Goal: Transaction & Acquisition: Purchase product/service

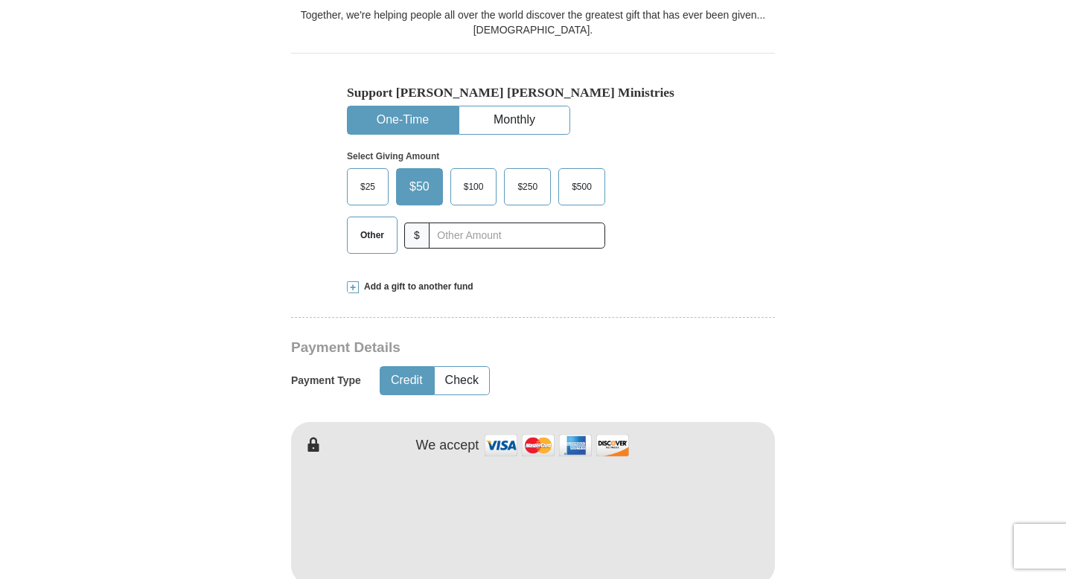
scroll to position [464, 0]
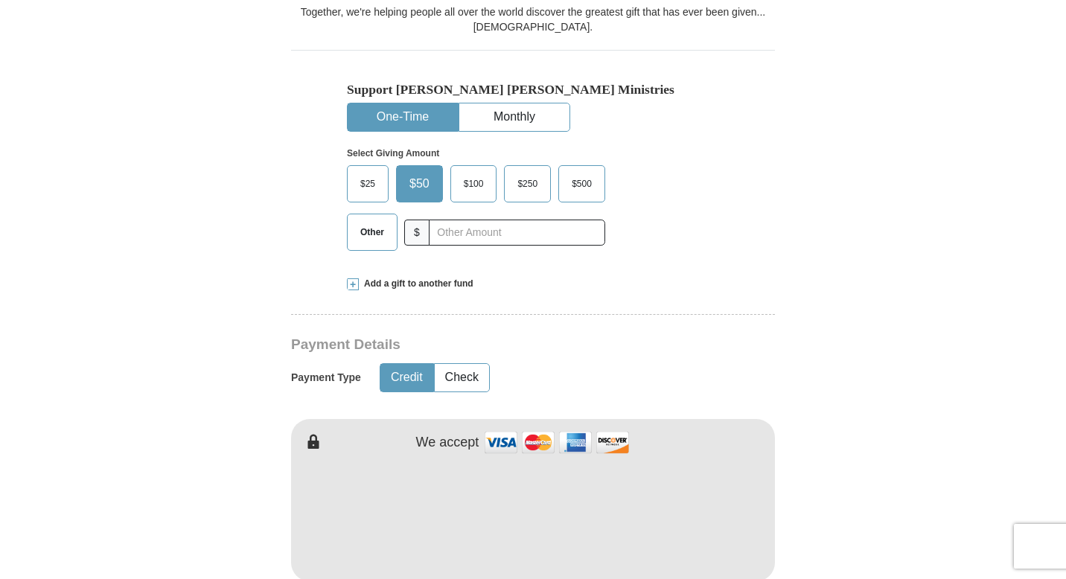
click at [424, 173] on span "$50" at bounding box center [419, 184] width 35 height 22
click at [0, 0] on input "$50" at bounding box center [0, 0] width 0 height 0
click at [806, 364] on form "Already have an account? Sign in for faster giving. Don't have an account? Crea…" at bounding box center [533, 528] width 849 height 1867
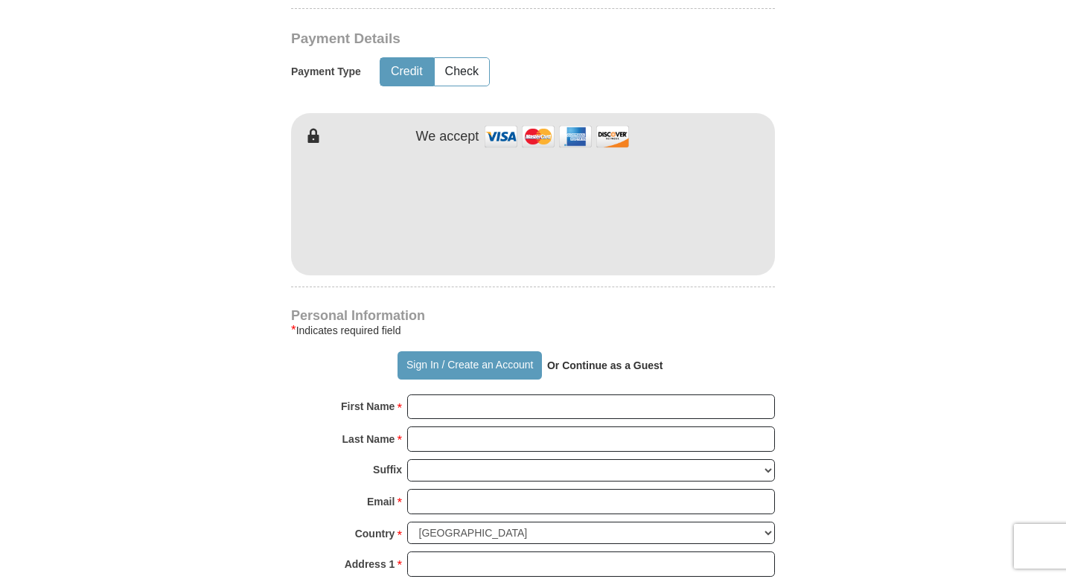
scroll to position [773, 0]
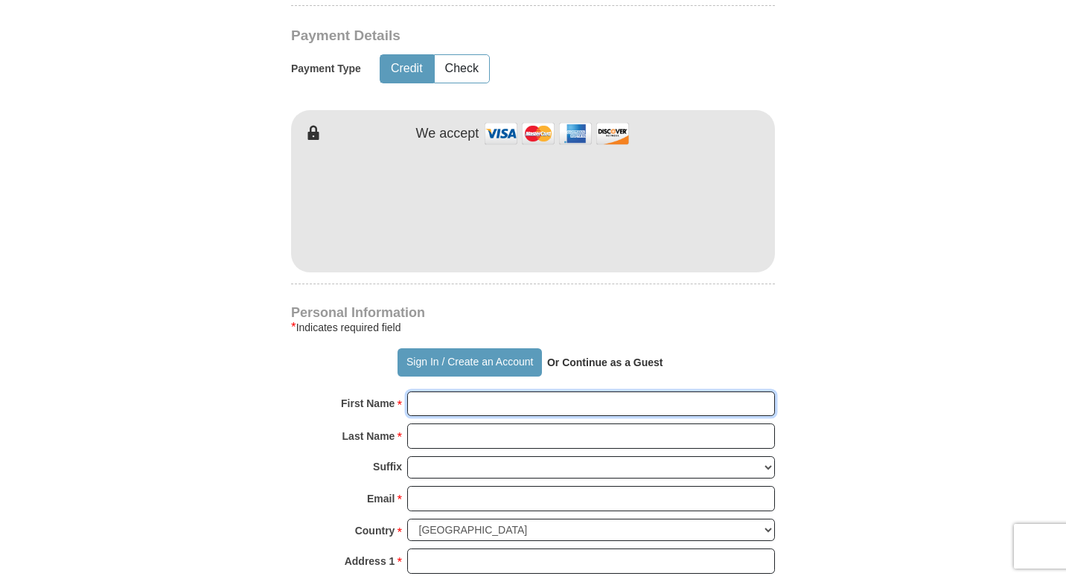
click at [479, 392] on input "First Name *" at bounding box center [591, 404] width 368 height 25
type input "[PERSON_NAME]"
type input "Good News [DEMOGRAPHIC_DATA]"
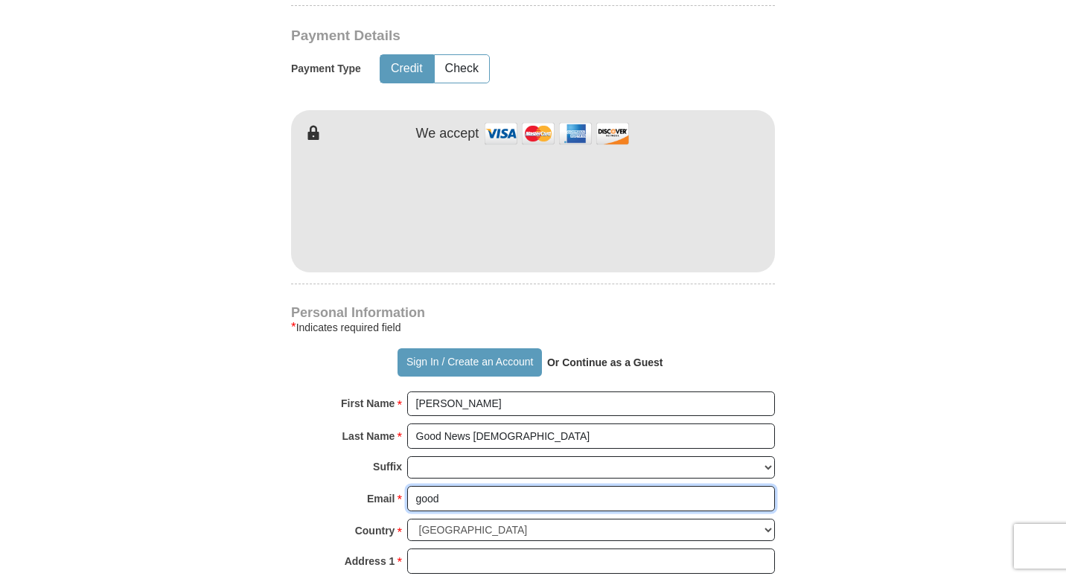
type input "[EMAIL_ADDRESS][DOMAIN_NAME]"
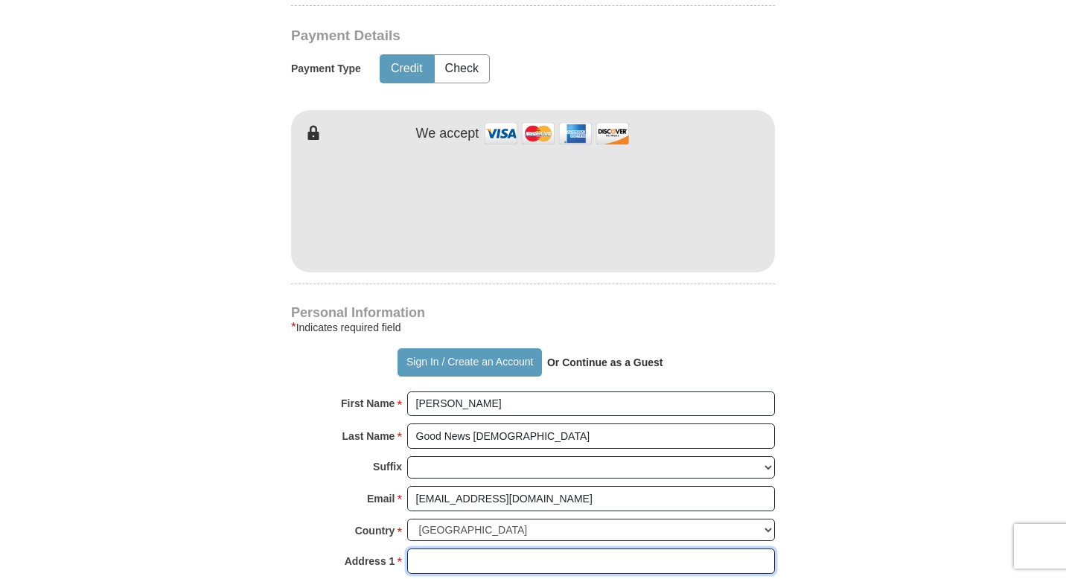
type input "PO Box 1039"
type input "[GEOGRAPHIC_DATA]"
select select "MS"
type input "39073"
type input "6018456095"
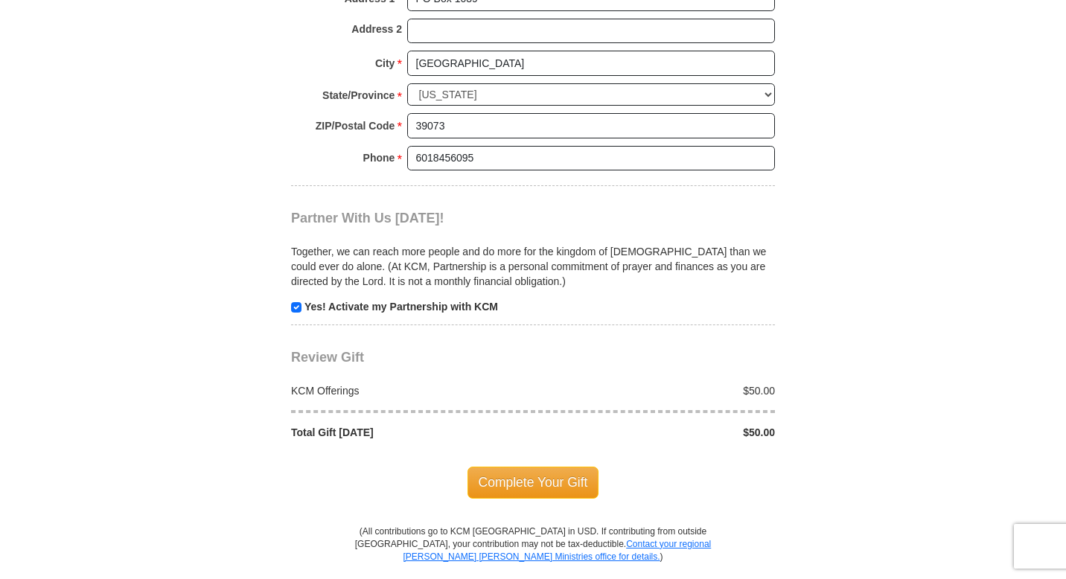
scroll to position [1338, 0]
click at [552, 465] on span "Complete Your Gift" at bounding box center [533, 480] width 132 height 31
